Goal: Task Accomplishment & Management: Manage account settings

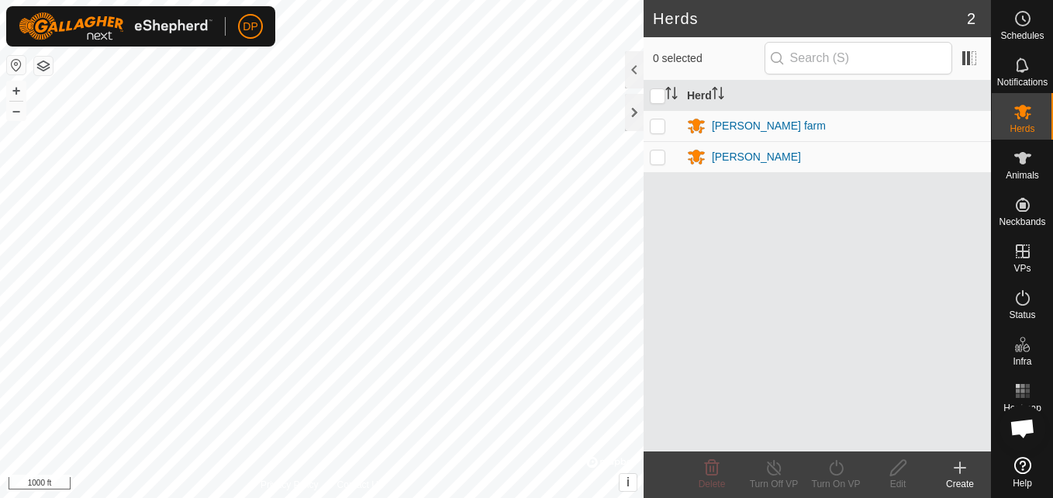
scroll to position [698, 0]
click at [657, 123] on p-checkbox at bounding box center [658, 125] width 16 height 12
checkbox input "true"
click at [657, 158] on p-checkbox at bounding box center [658, 156] width 16 height 12
checkbox input "true"
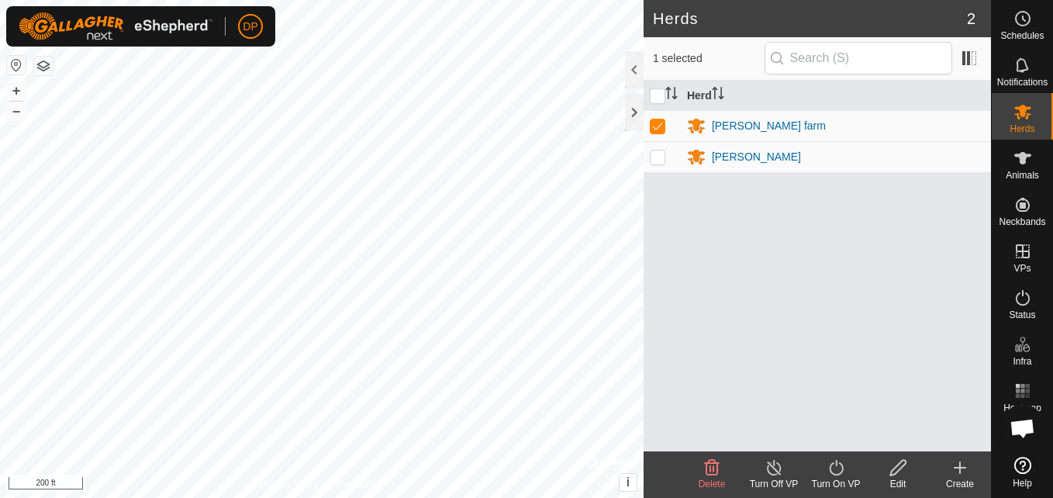
checkbox input "true"
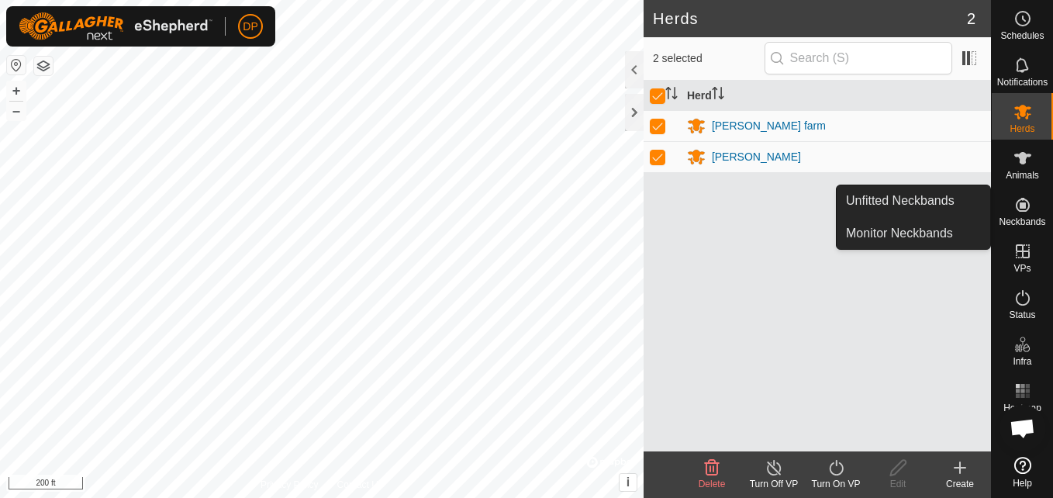
click at [1026, 201] on icon at bounding box center [1022, 205] width 14 height 14
click at [970, 234] on link "Monitor Neckbands" at bounding box center [912, 233] width 153 height 31
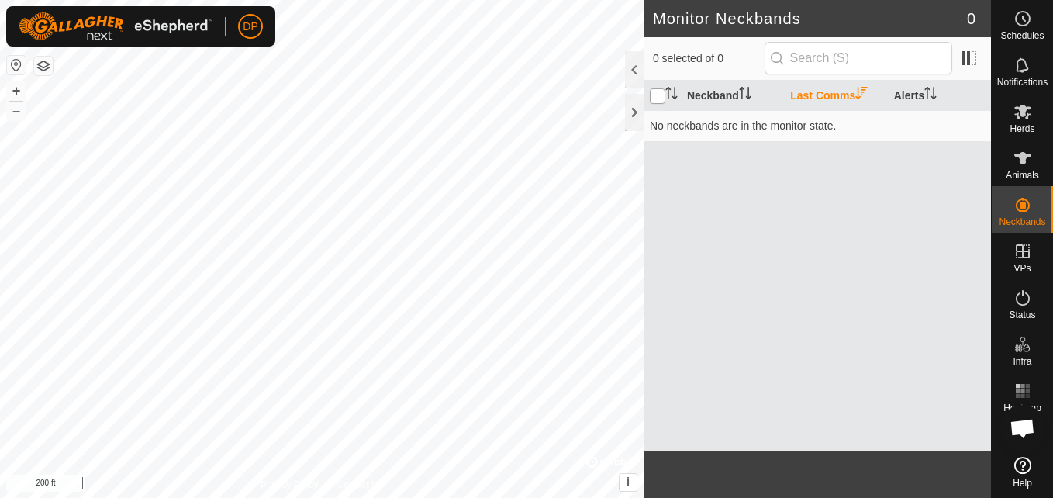
click at [660, 95] on input "checkbox" at bounding box center [658, 96] width 16 height 16
checkbox input "true"
click at [664, 84] on th at bounding box center [661, 96] width 37 height 30
